Goal: Transaction & Acquisition: Purchase product/service

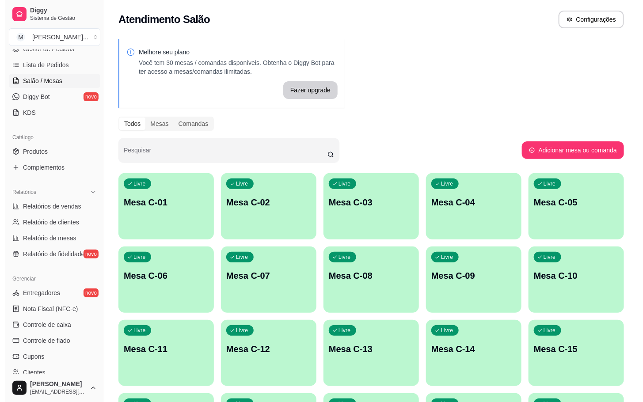
scroll to position [133, 0]
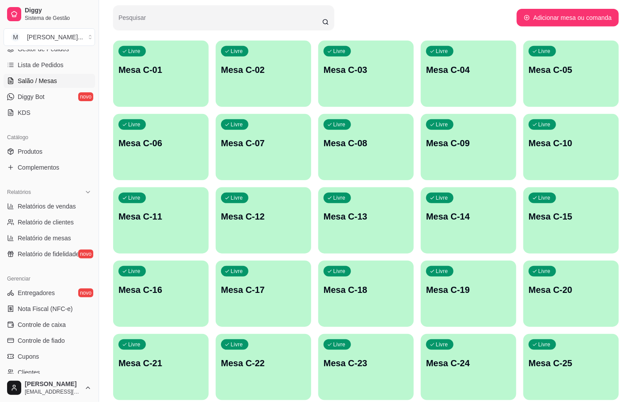
click at [162, 364] on p "Mesa C-21" at bounding box center [160, 363] width 85 height 12
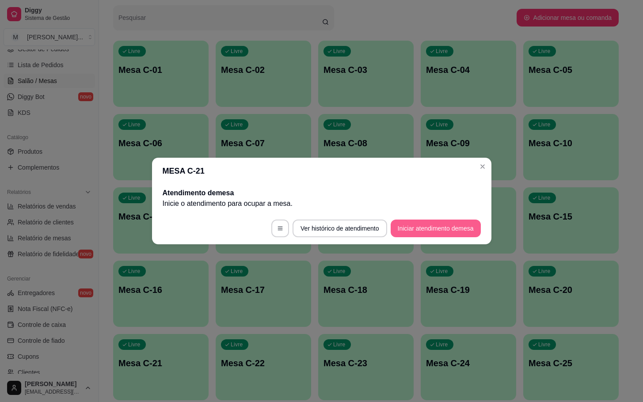
click at [417, 227] on button "Iniciar atendimento de mesa" at bounding box center [436, 229] width 90 height 18
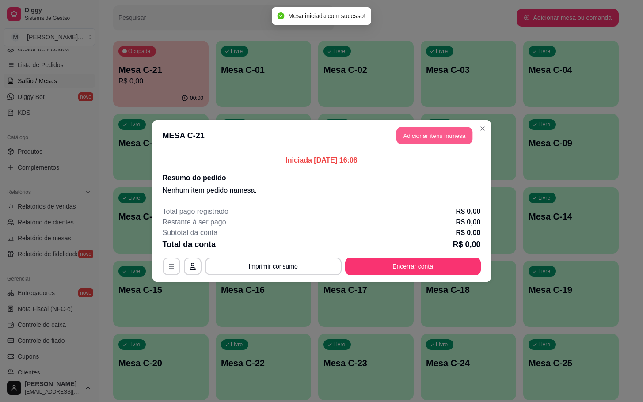
click at [433, 142] on button "Adicionar itens na mesa" at bounding box center [434, 135] width 76 height 17
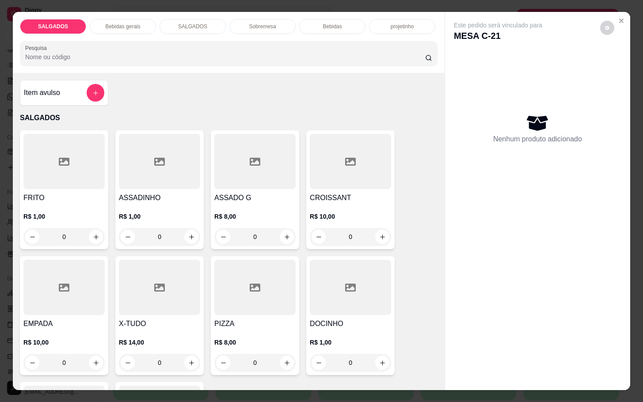
drag, startPoint x: 82, startPoint y: 228, endPoint x: -15, endPoint y: 252, distance: 99.7
click at [0, 252] on html "Diggy Sistema de Gestão M Mila Salgados ... Loja aberta Diggy Pro + 30 até 01/0…" at bounding box center [321, 68] width 643 height 402
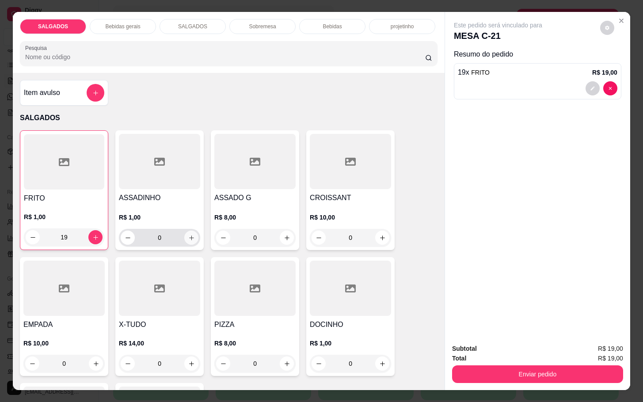
type input "19"
click at [188, 236] on icon "increase-product-quantity" at bounding box center [191, 238] width 7 height 7
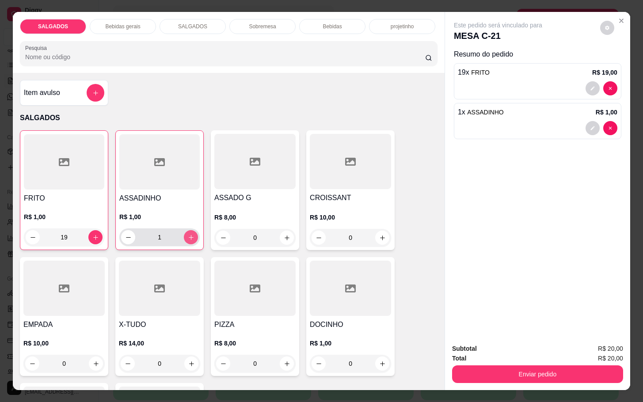
click at [188, 236] on icon "increase-product-quantity" at bounding box center [191, 237] width 7 height 7
type input "4"
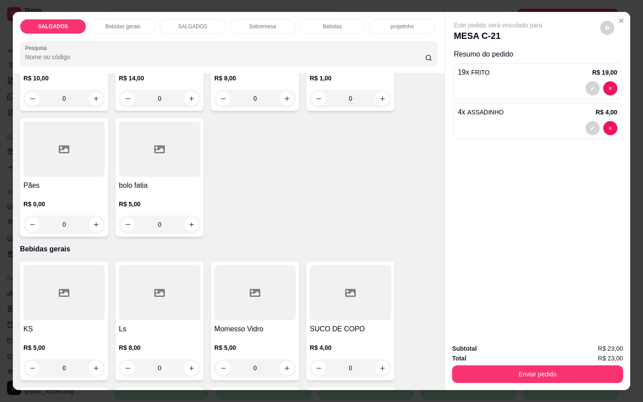
scroll to position [331, 0]
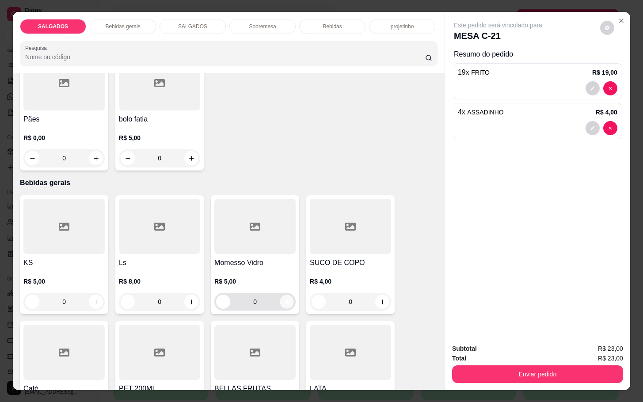
click at [285, 302] on button "increase-product-quantity" at bounding box center [287, 302] width 14 height 14
type input "1"
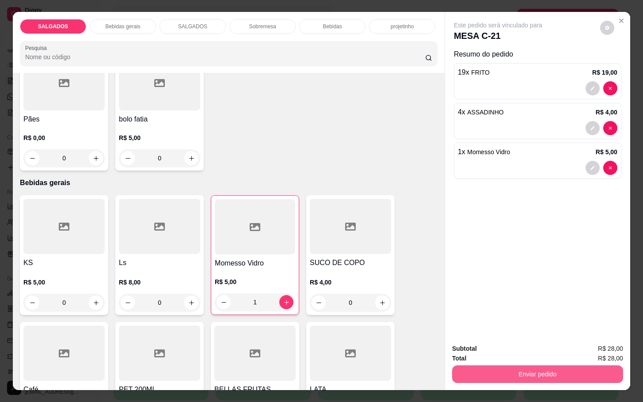
click at [481, 370] on button "Enviar pedido" at bounding box center [537, 374] width 171 height 18
click at [483, 345] on button "Não registrar e enviar pedido" at bounding box center [506, 347] width 89 height 16
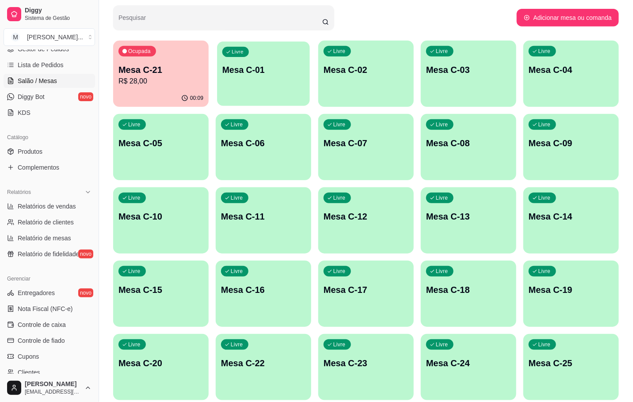
click at [293, 76] on div "Livre Mesa C-01" at bounding box center [263, 69] width 93 height 54
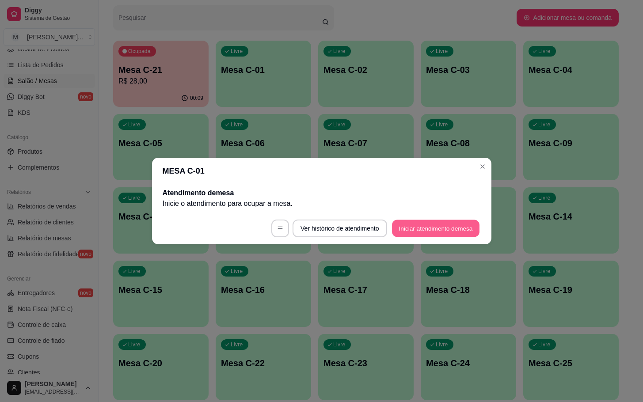
click at [454, 230] on button "Iniciar atendimento de mesa" at bounding box center [435, 228] width 87 height 17
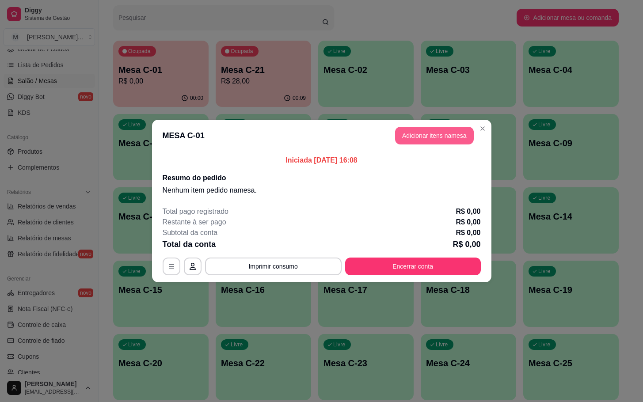
click at [433, 130] on button "Adicionar itens na mesa" at bounding box center [434, 136] width 79 height 18
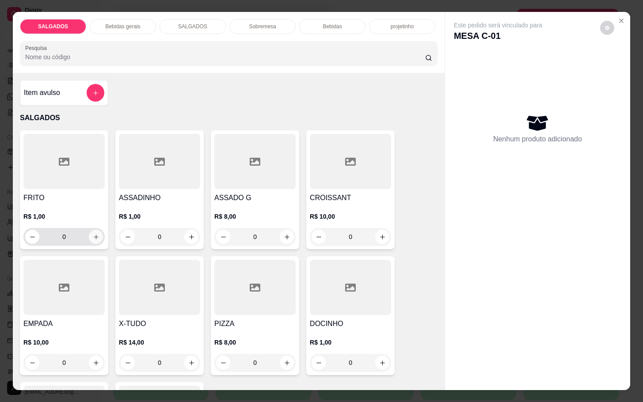
click at [93, 234] on icon "increase-product-quantity" at bounding box center [96, 237] width 7 height 7
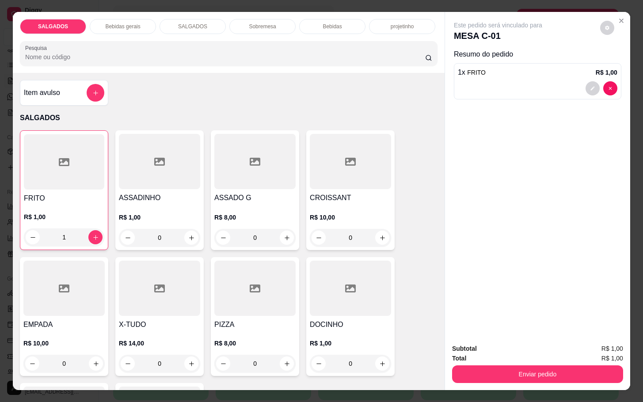
click at [61, 233] on input "1" at bounding box center [64, 237] width 49 height 18
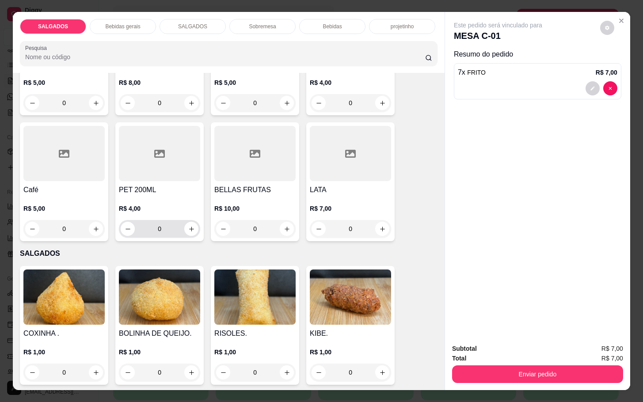
scroll to position [596, 0]
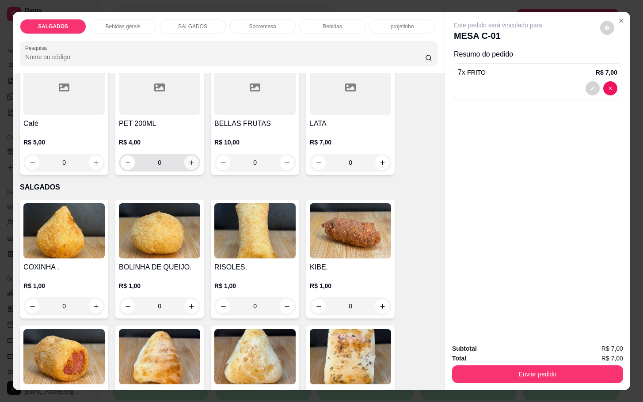
type input "7"
click at [188, 159] on icon "increase-product-quantity" at bounding box center [191, 162] width 7 height 7
type input "1"
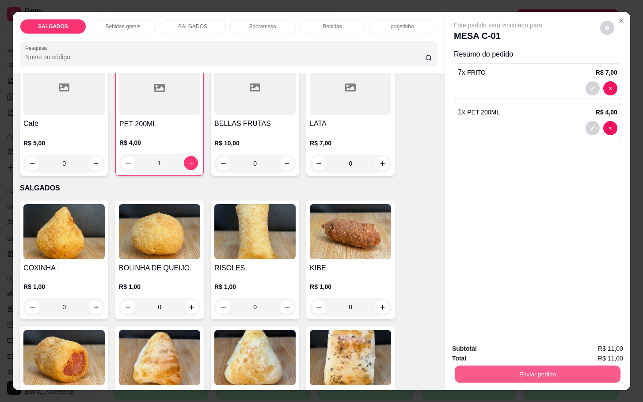
click at [496, 373] on button "Enviar pedido" at bounding box center [538, 373] width 166 height 17
click at [505, 348] on button "Não registrar e enviar pedido" at bounding box center [507, 347] width 92 height 17
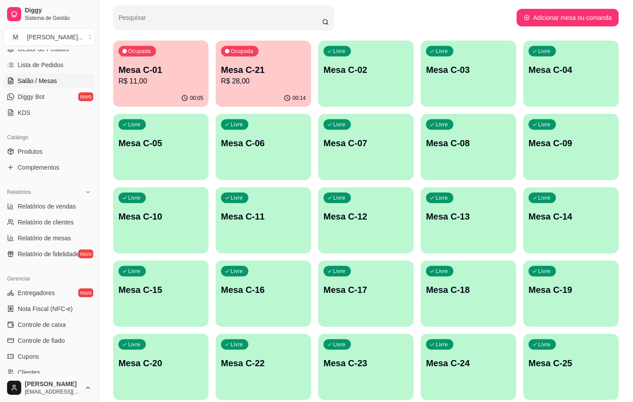
click at [276, 63] on div "Ocupada Mesa C-21 R$ 28,00" at bounding box center [263, 65] width 95 height 49
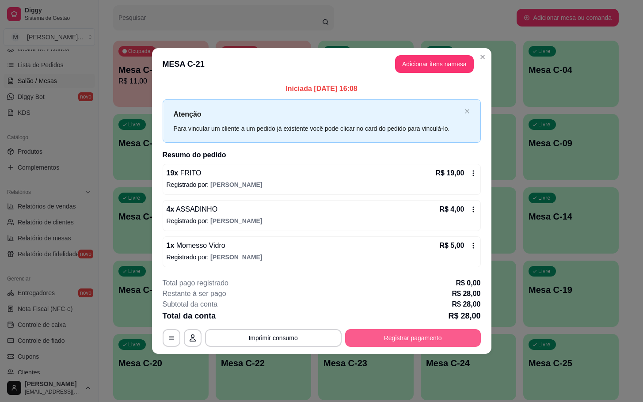
click at [411, 338] on button "Registrar pagamento" at bounding box center [413, 338] width 136 height 18
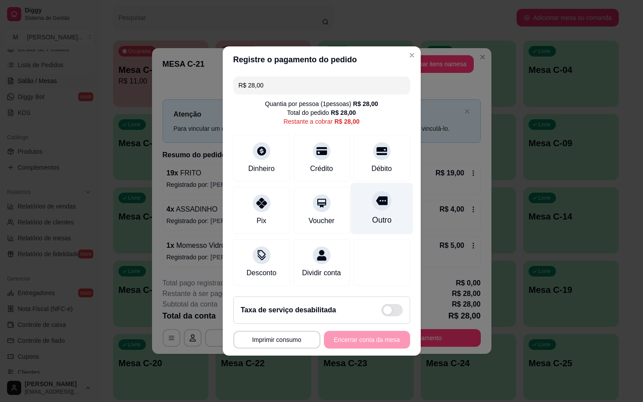
click at [389, 222] on div "Outro" at bounding box center [381, 209] width 62 height 52
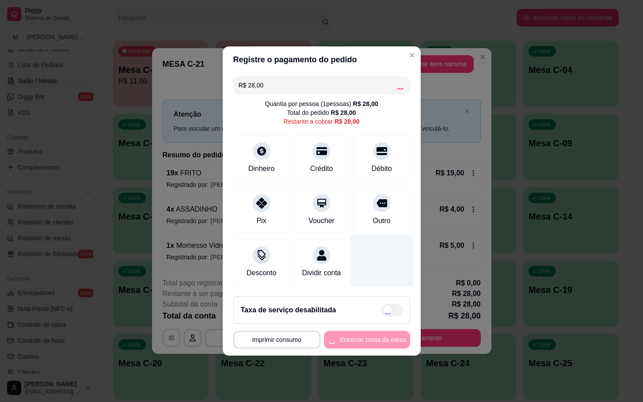
type input "R$ 0,00"
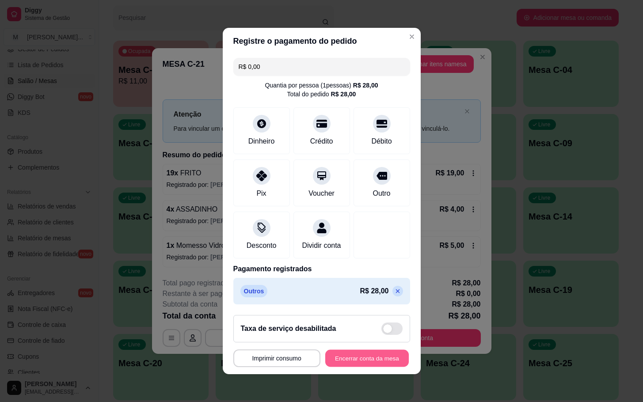
click at [369, 361] on button "Encerrar conta da mesa" at bounding box center [367, 358] width 84 height 17
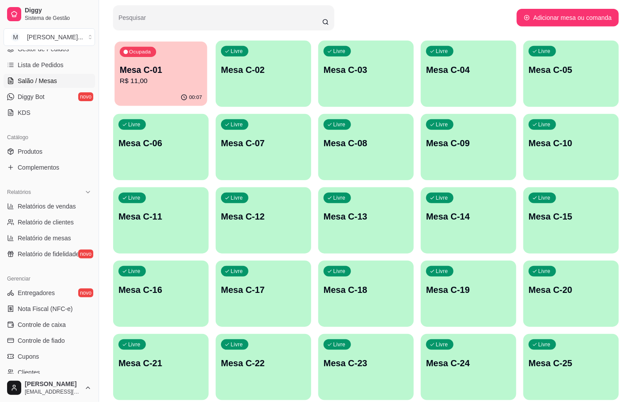
click at [171, 72] on p "Mesa C-01" at bounding box center [161, 70] width 82 height 12
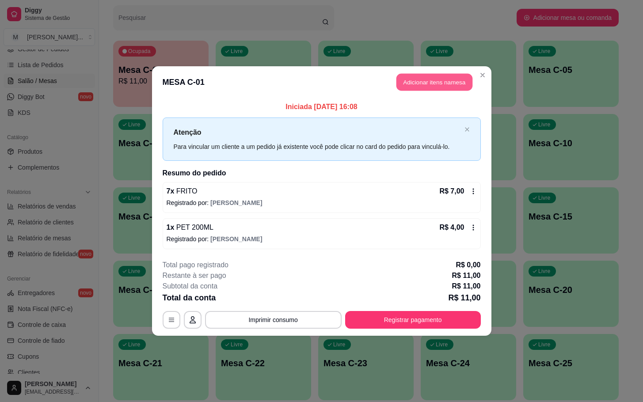
click at [440, 87] on button "Adicionar itens na mesa" at bounding box center [434, 82] width 76 height 17
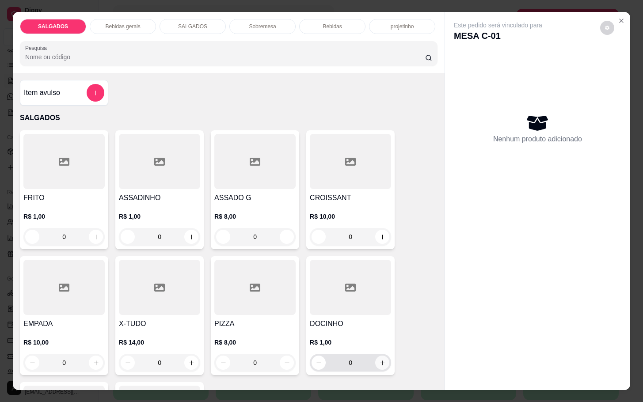
click at [376, 356] on button "increase-product-quantity" at bounding box center [382, 363] width 14 height 14
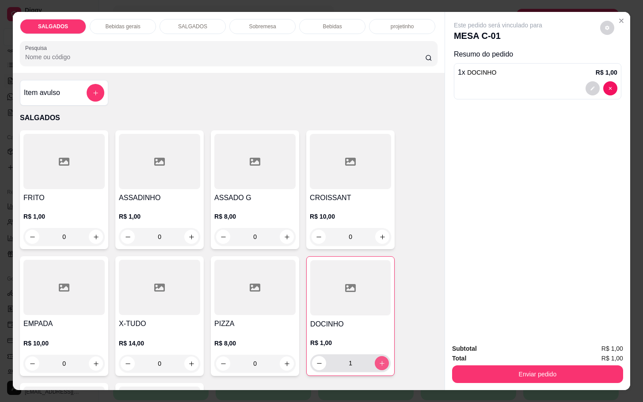
click at [376, 356] on button "increase-product-quantity" at bounding box center [382, 363] width 14 height 14
click at [376, 357] on button "increase-product-quantity" at bounding box center [382, 364] width 14 height 14
click at [375, 361] on button "increase-product-quantity" at bounding box center [382, 363] width 14 height 14
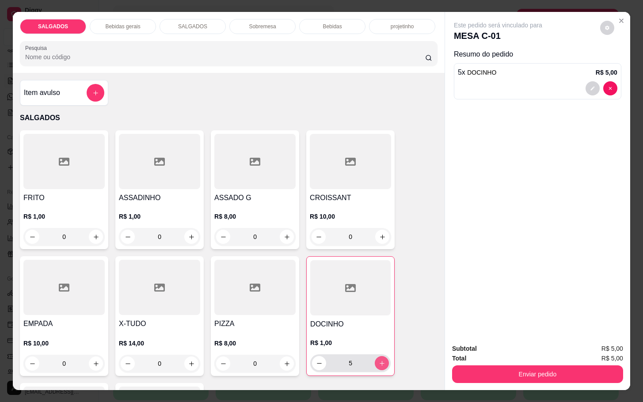
type input "6"
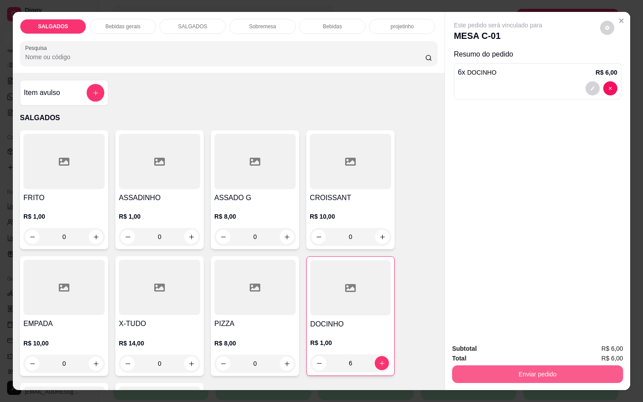
click at [471, 366] on button "Enviar pedido" at bounding box center [537, 374] width 171 height 18
click at [492, 346] on button "Não registrar e enviar pedido" at bounding box center [506, 347] width 89 height 16
